Goal: Transaction & Acquisition: Purchase product/service

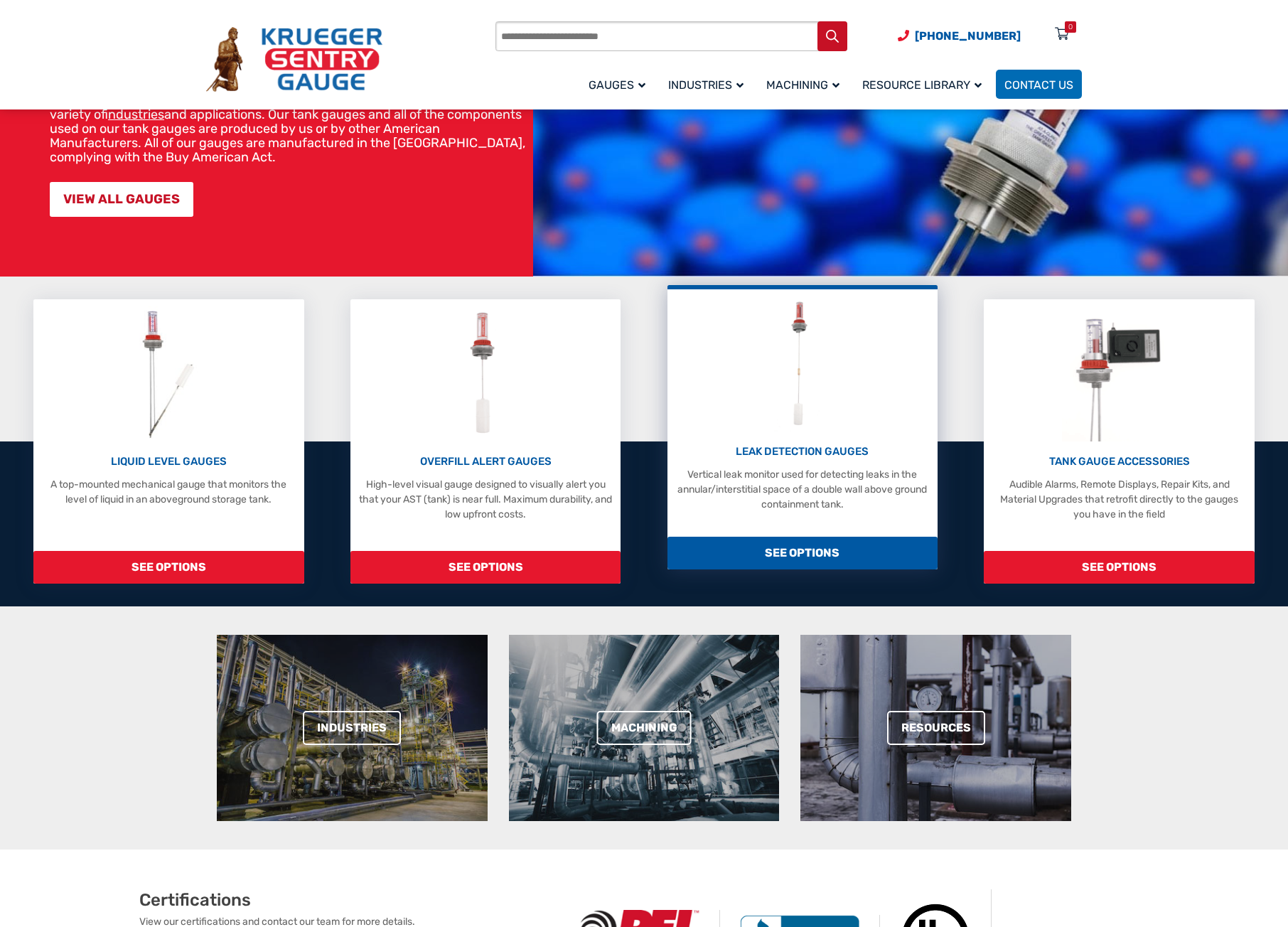
scroll to position [142, 0]
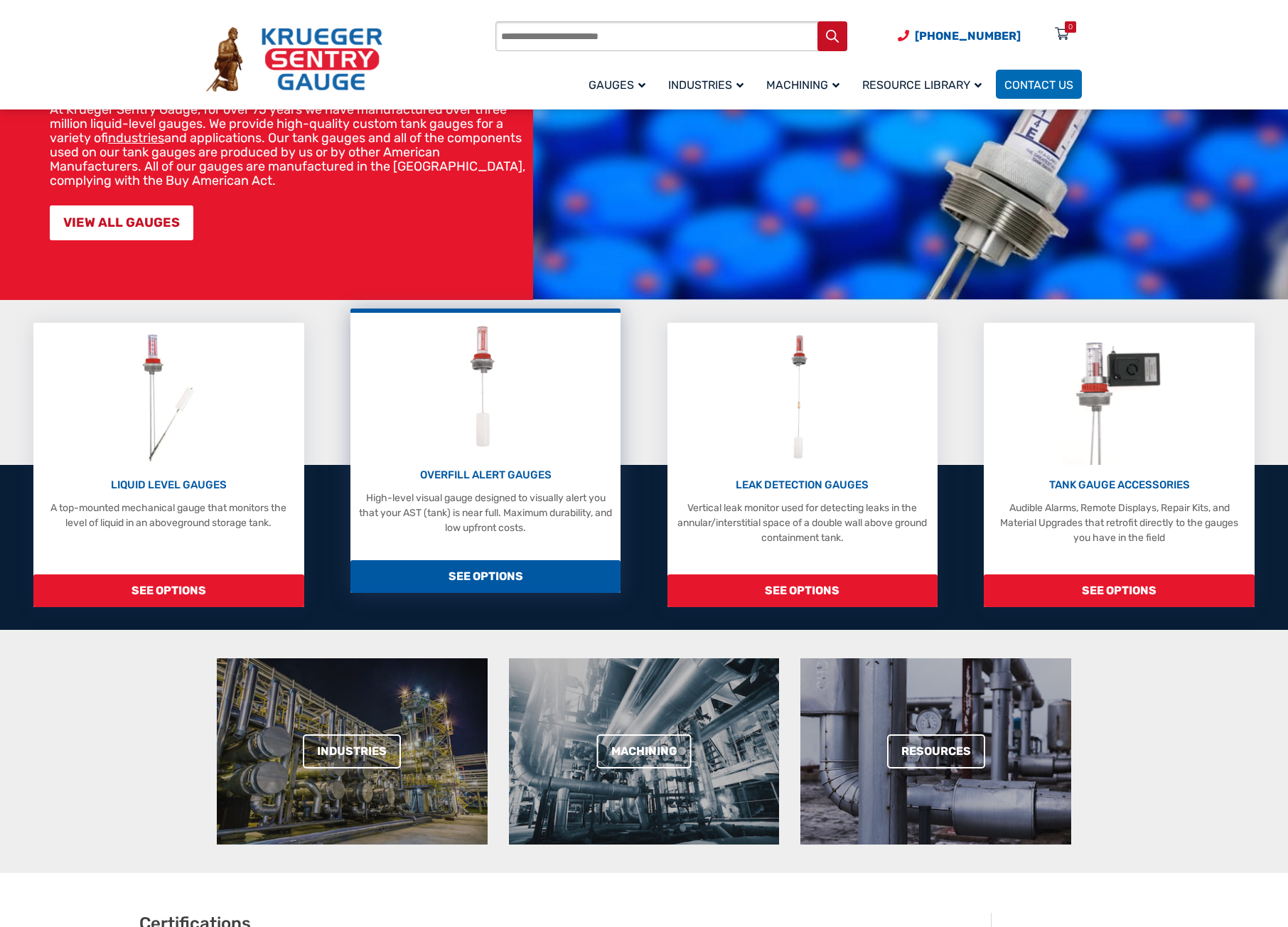
click at [430, 458] on div "OVERFILL ALERT GAUGES High-level visual gauge designed to visually alert you th…" at bounding box center [485, 428] width 256 height 216
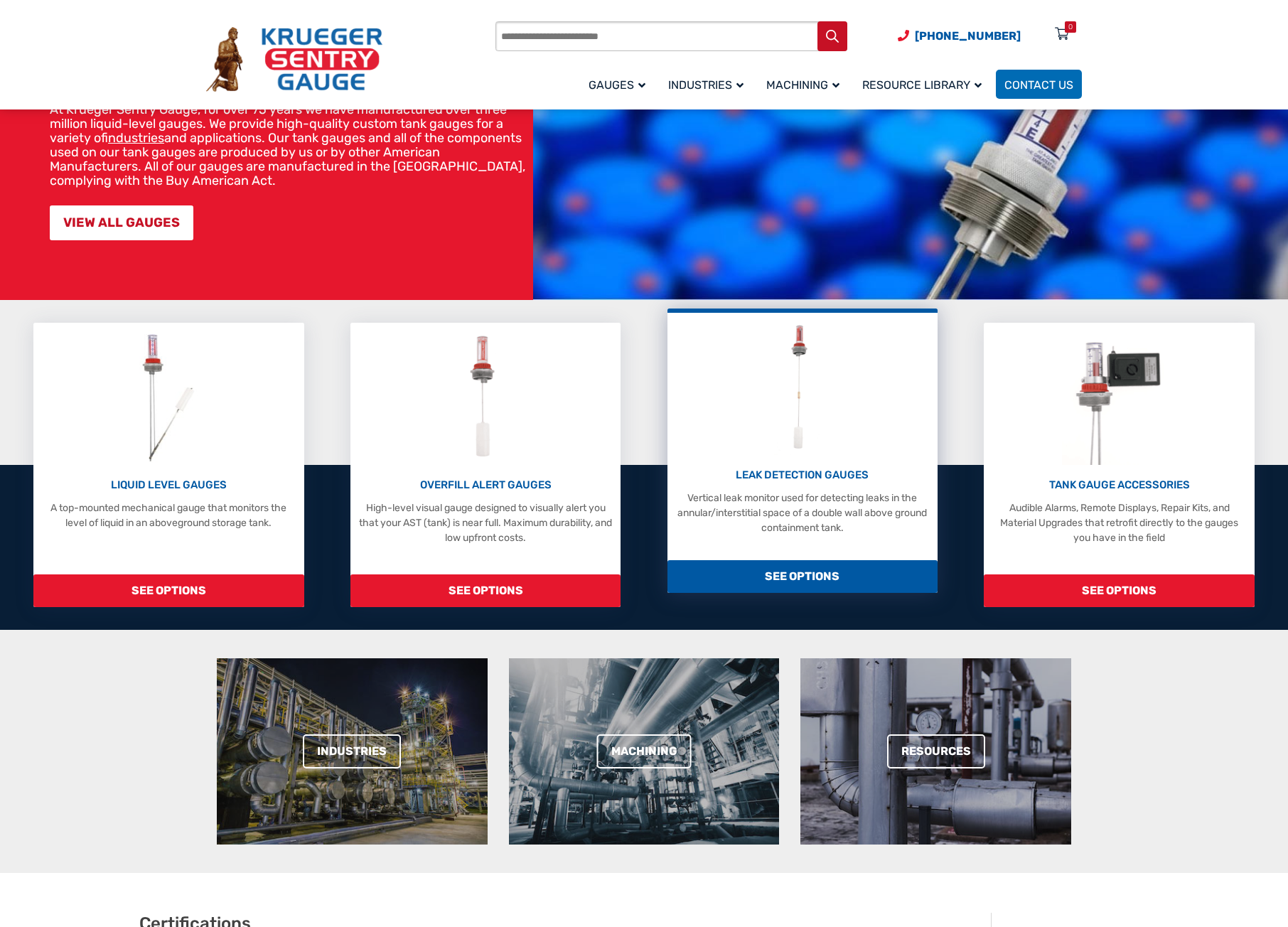
click at [782, 444] on img at bounding box center [802, 387] width 56 height 135
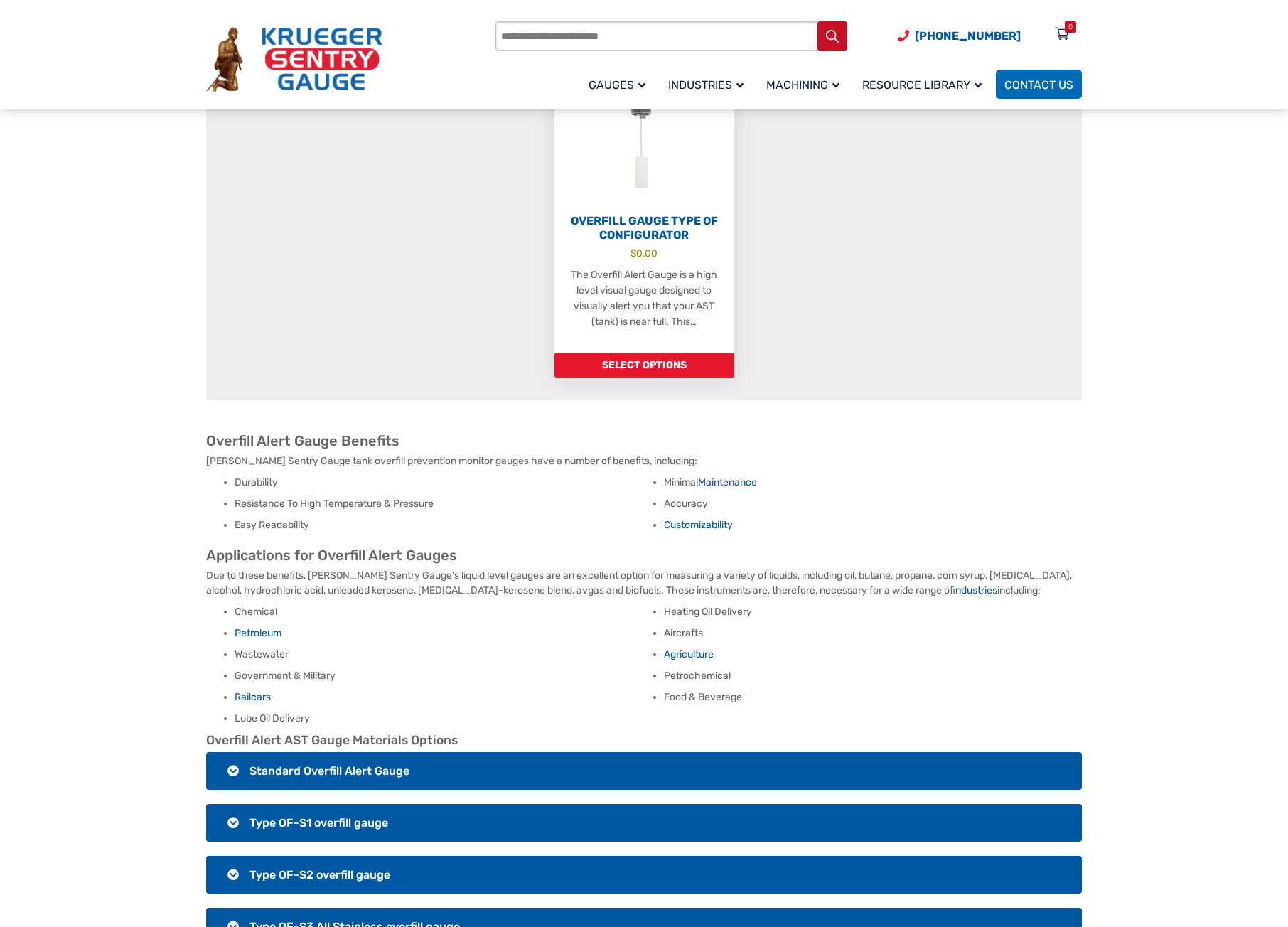
scroll to position [355, 0]
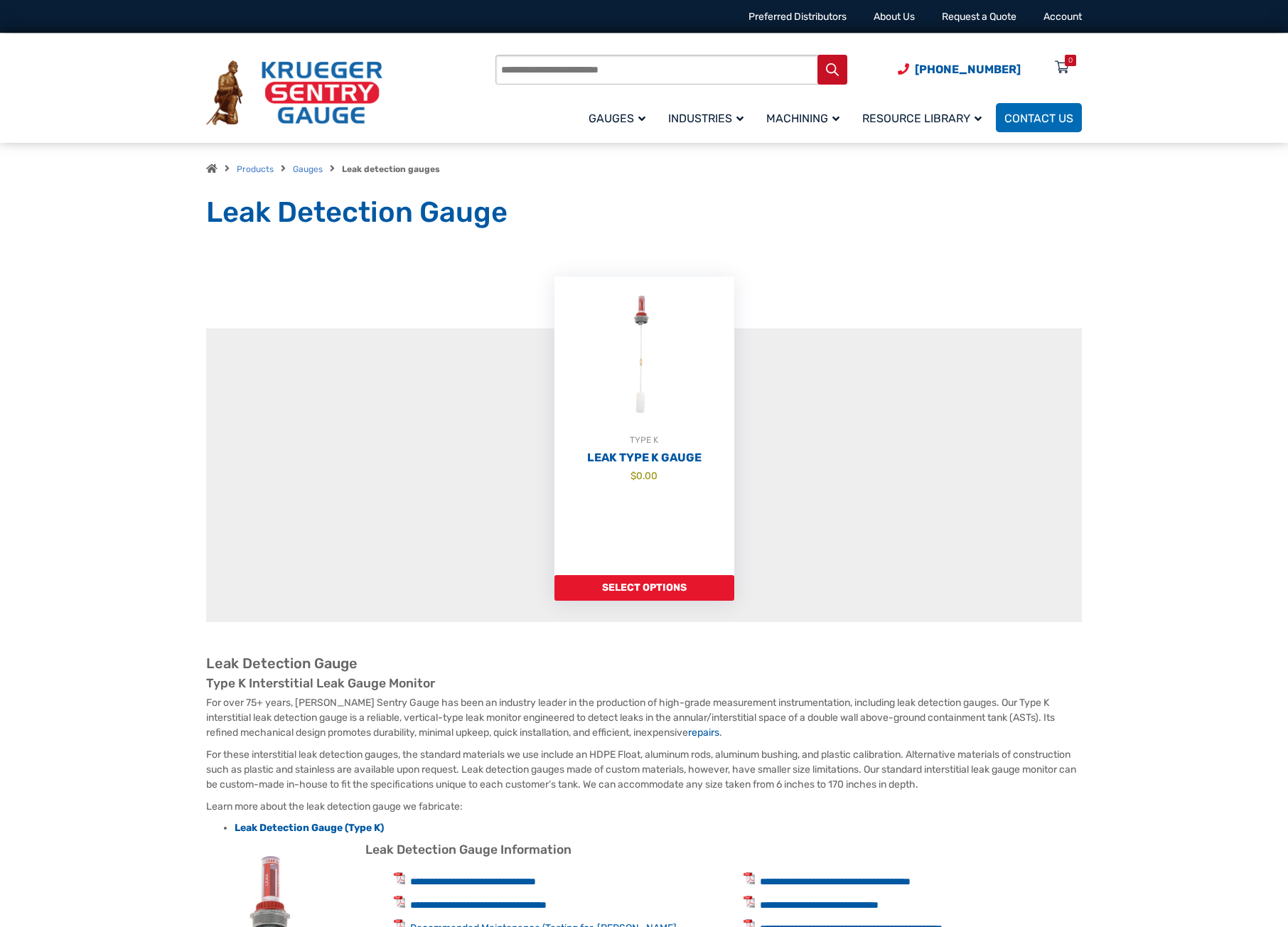
scroll to position [71, 0]
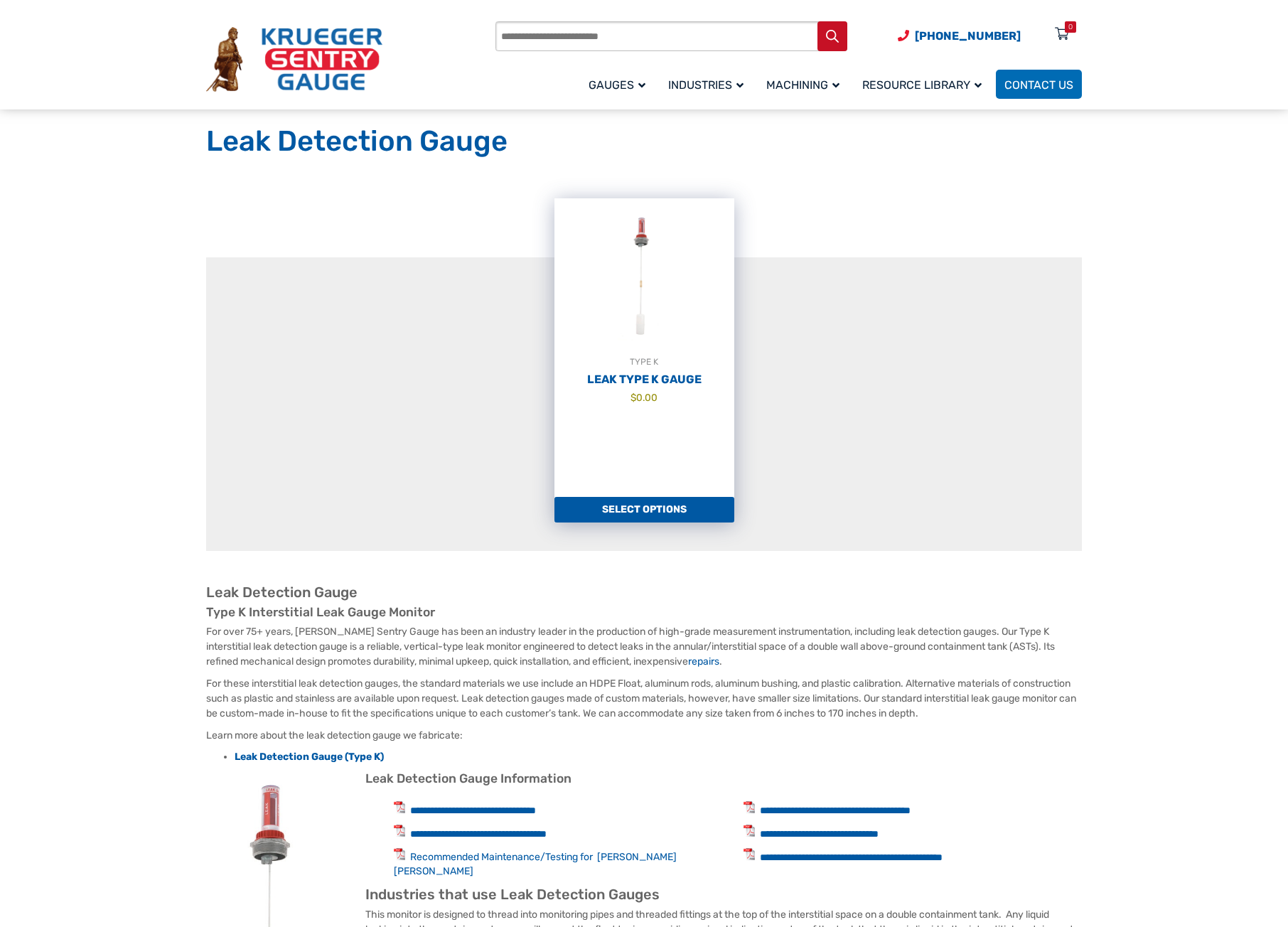
click at [668, 514] on link "Select options" at bounding box center [644, 509] width 180 height 25
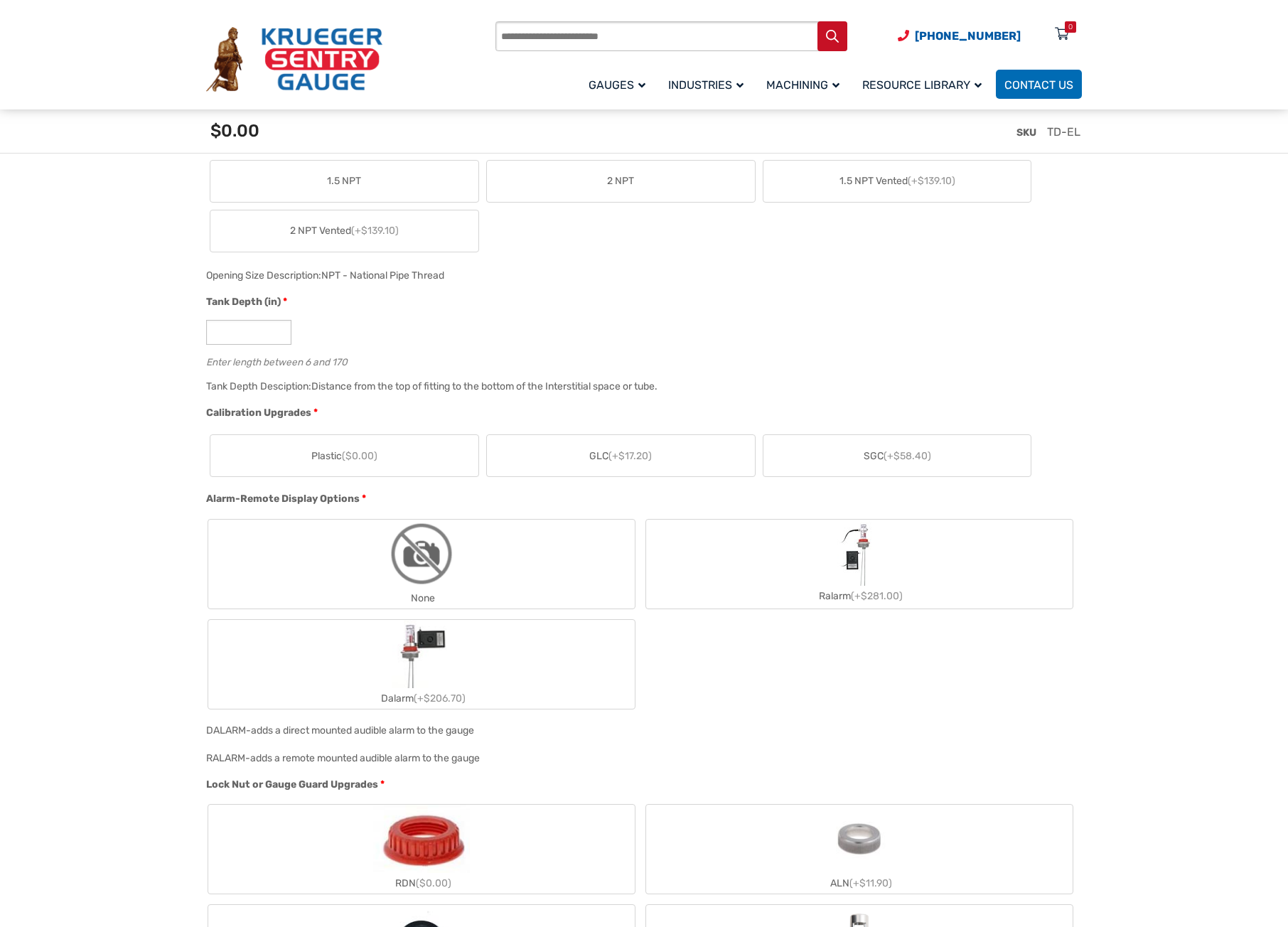
scroll to position [854, 0]
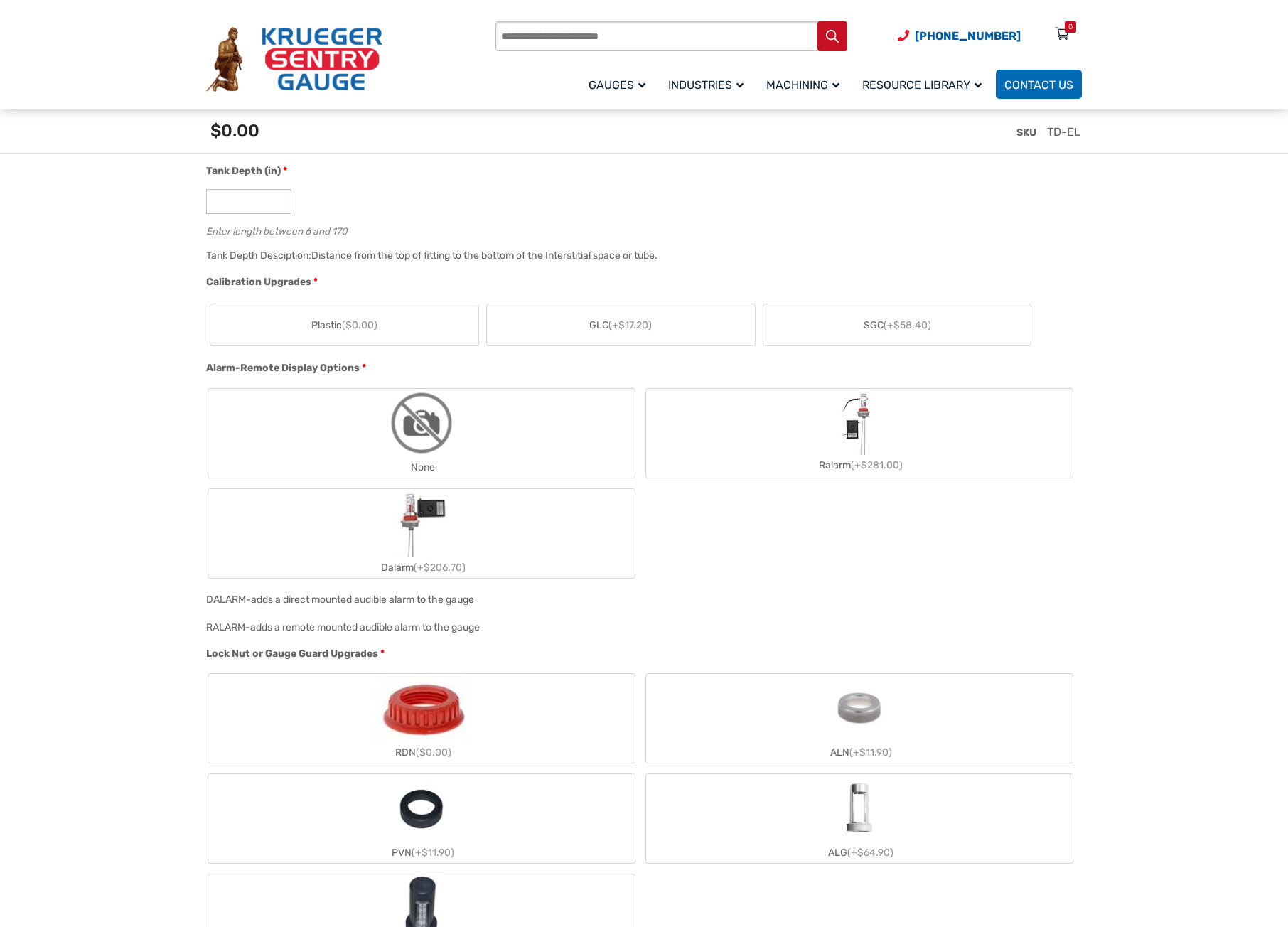
click at [695, 326] on label "GLC (+$17.20)" at bounding box center [620, 325] width 268 height 42
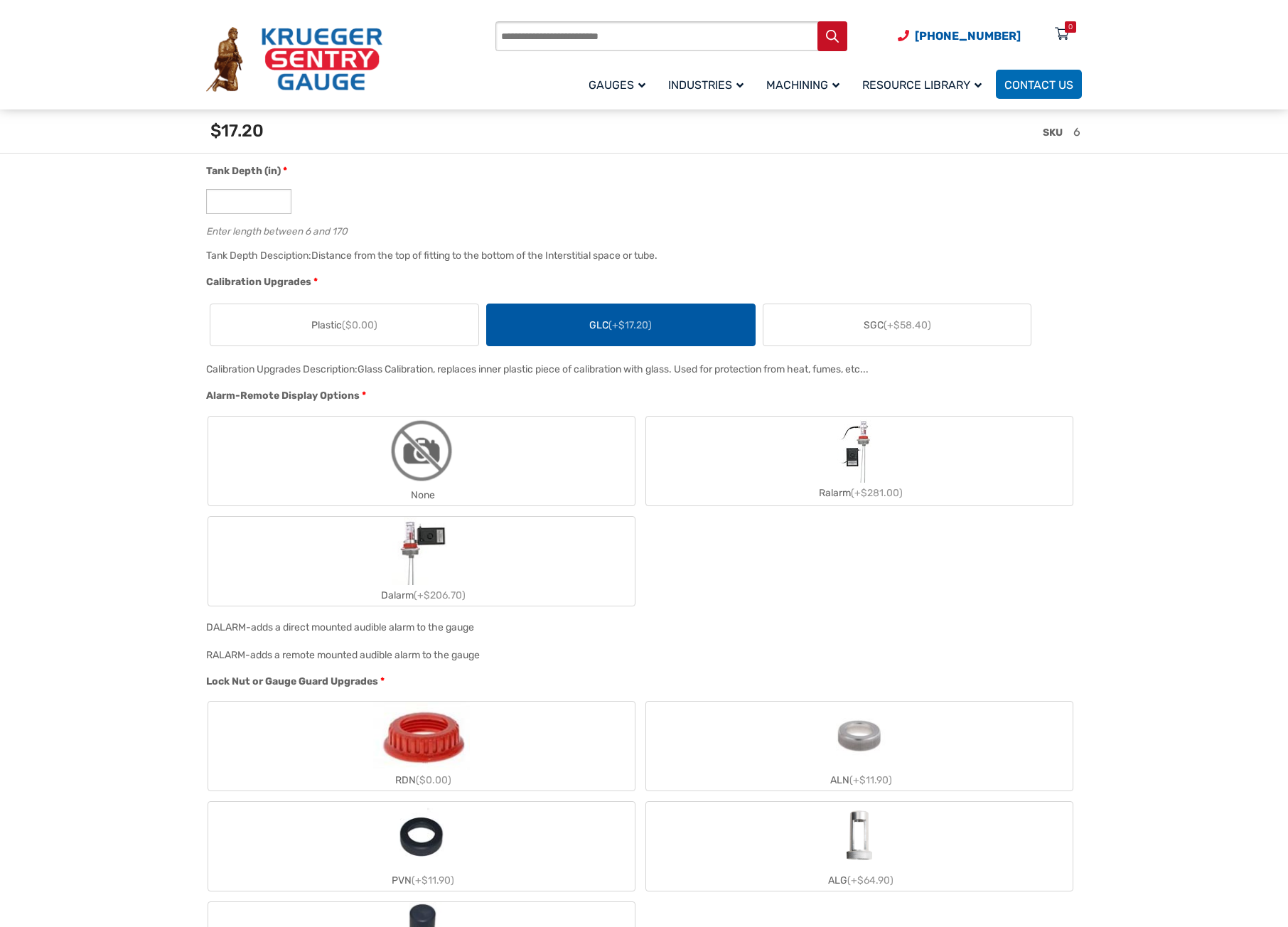
click at [822, 320] on label "SGC (+$58.40)" at bounding box center [898, 325] width 268 height 42
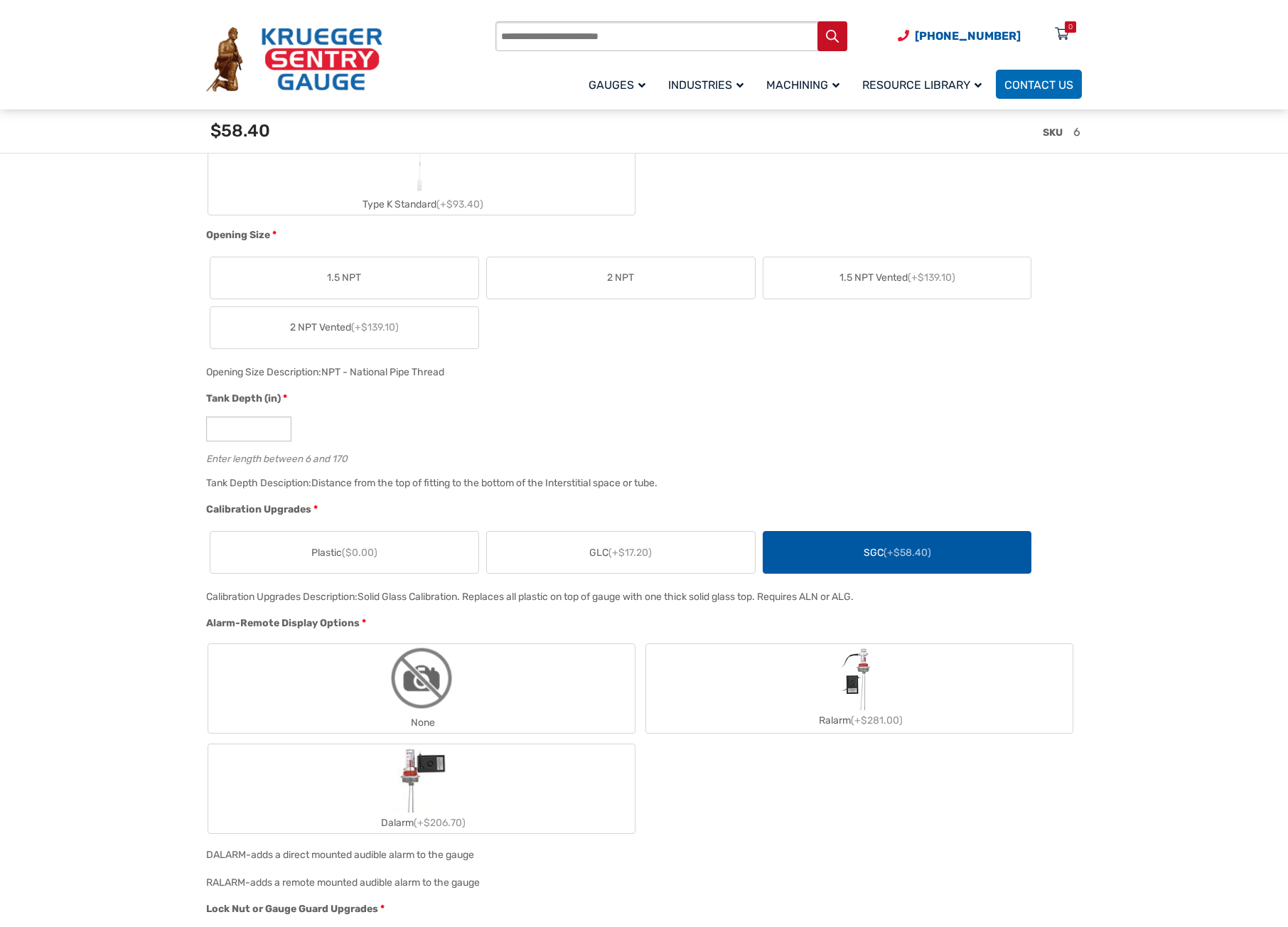
scroll to position [640, 0]
